Goal: Check status: Check status

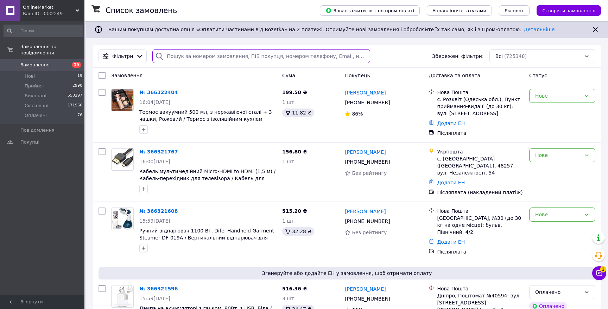
click at [238, 61] on input "search" at bounding box center [261, 56] width 218 height 14
paste input "366152004"
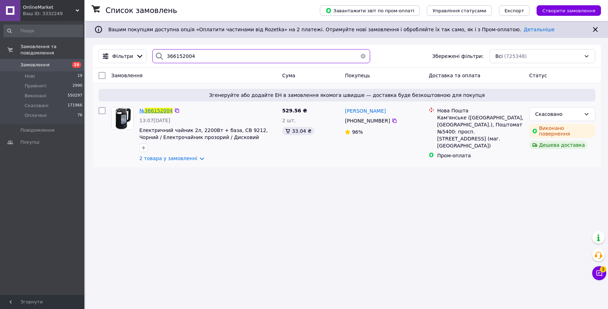
type input "366152004"
click at [159, 112] on span "366152004" at bounding box center [159, 111] width 28 height 6
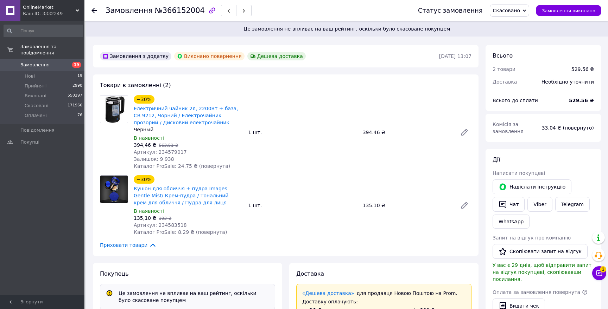
click at [93, 10] on use at bounding box center [94, 11] width 6 height 6
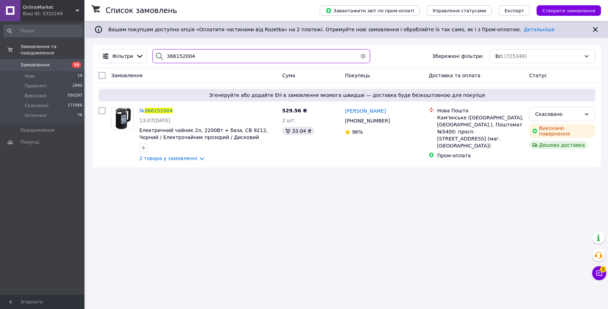
drag, startPoint x: 204, startPoint y: 55, endPoint x: 165, endPoint y: 55, distance: 39.0
click at [165, 55] on input "366152004" at bounding box center [261, 56] width 218 height 14
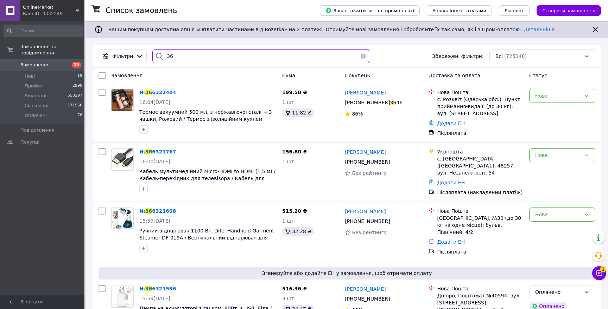
type input "3"
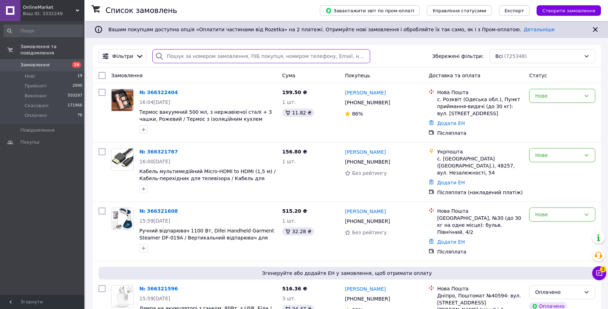
type input "366108551"
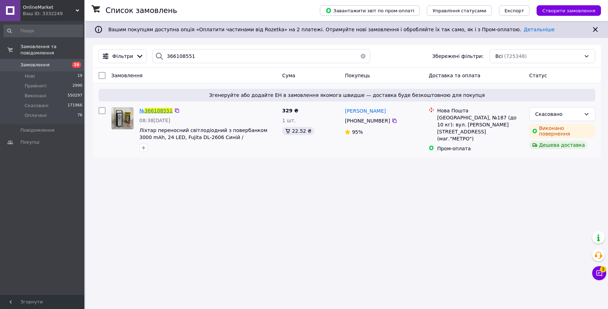
click at [156, 111] on span "366108551" at bounding box center [159, 111] width 28 height 6
